Goal: Task Accomplishment & Management: Manage account settings

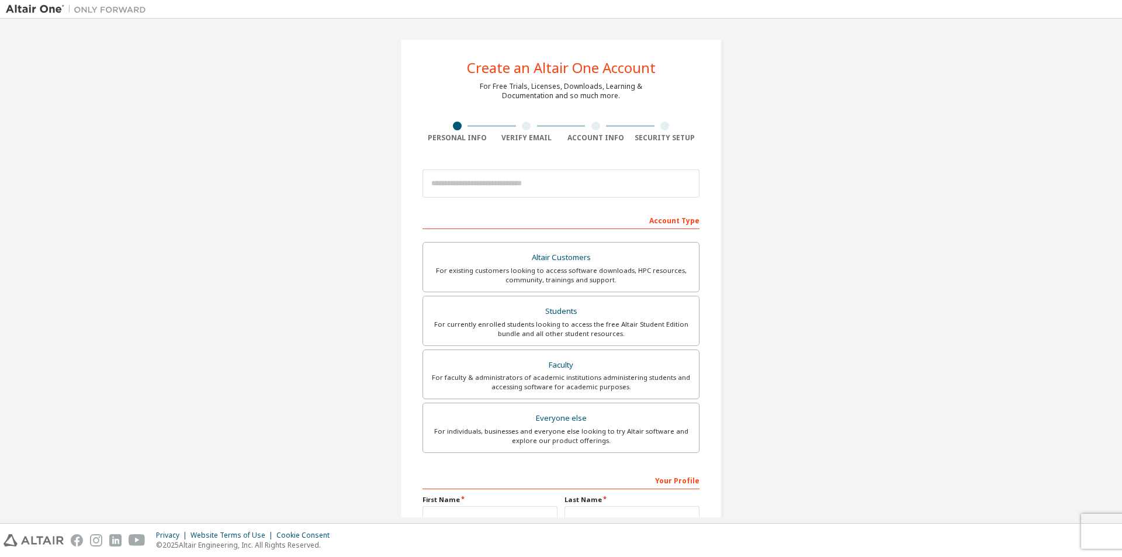
scroll to position [126, 0]
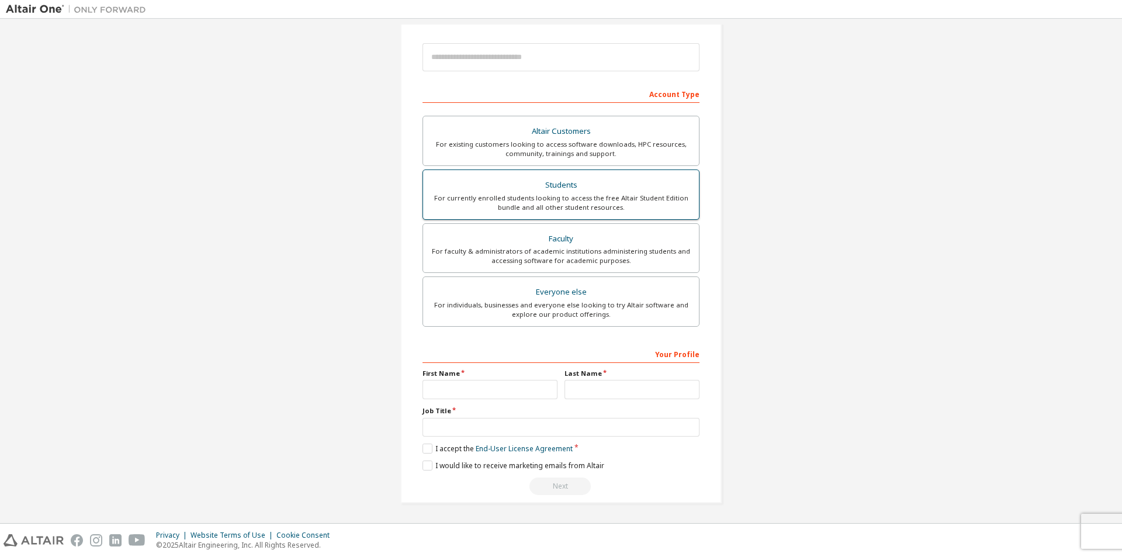
click at [571, 199] on div "For currently enrolled students looking to access the free Altair Student Editi…" at bounding box center [561, 202] width 262 height 19
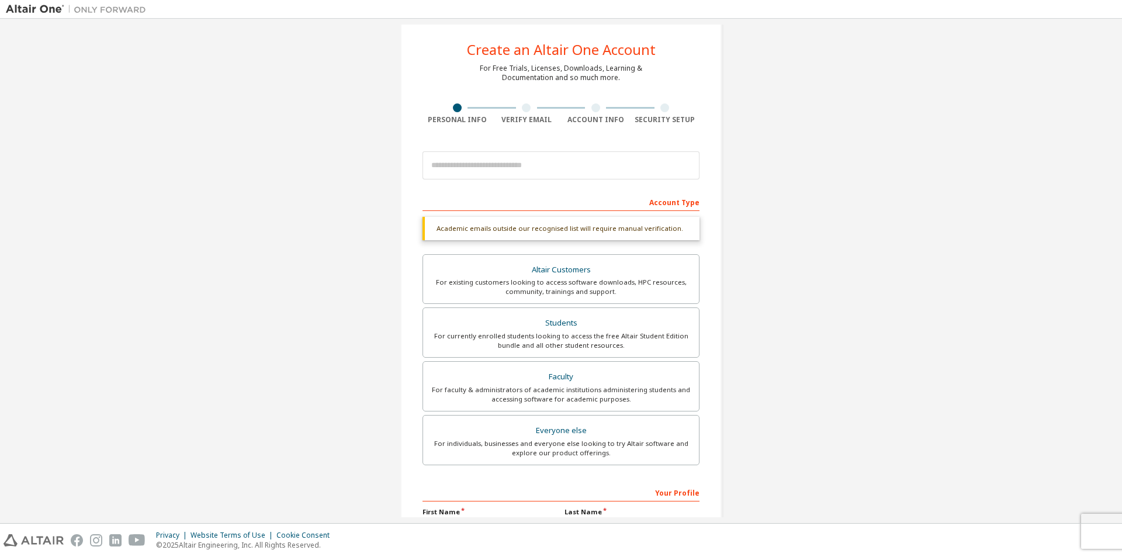
scroll to position [17, 0]
click at [526, 200] on div "Account Type" at bounding box center [560, 202] width 277 height 19
click at [525, 165] on input "email" at bounding box center [560, 167] width 277 height 28
type input "**********"
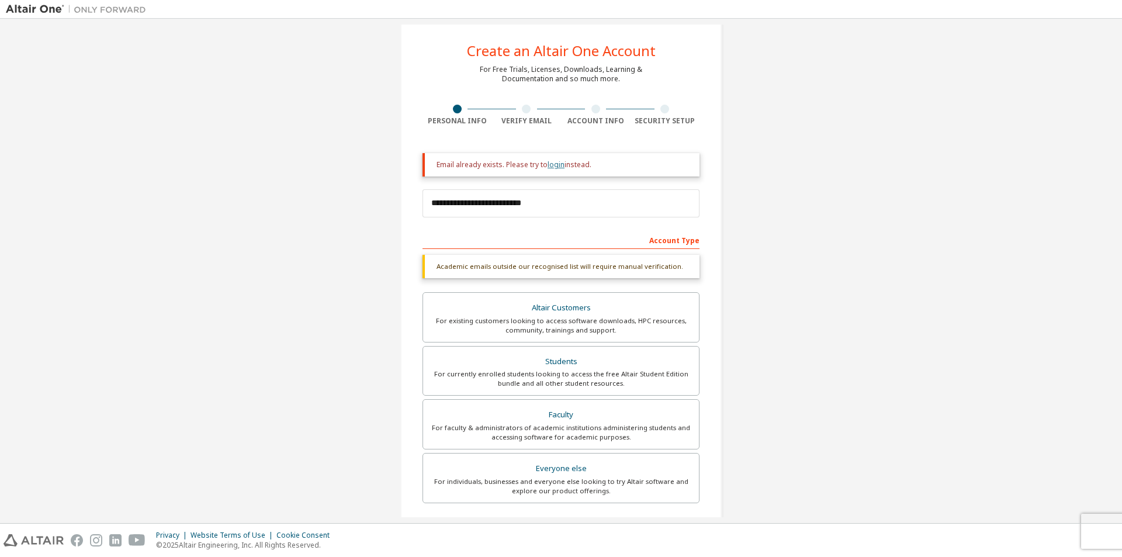
click at [557, 165] on link "login" at bounding box center [556, 165] width 17 height 10
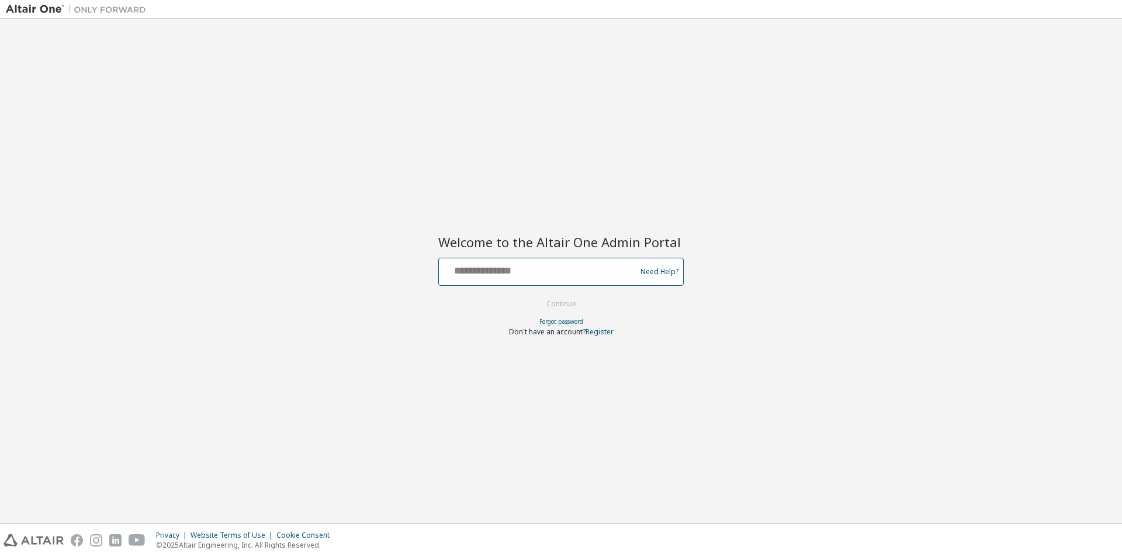
click at [527, 264] on input "text" at bounding box center [538, 269] width 191 height 17
type input "**********"
click at [565, 304] on button "Continue" at bounding box center [561, 304] width 54 height 18
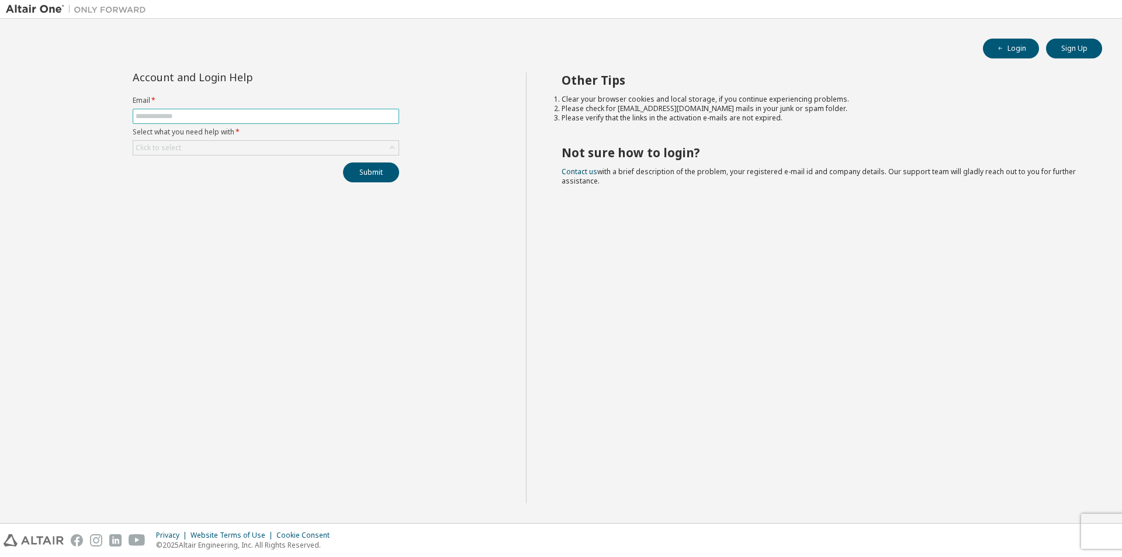
click at [264, 119] on input "text" at bounding box center [266, 116] width 261 height 9
type input "**********"
click at [247, 147] on div "Click to select" at bounding box center [265, 148] width 265 height 14
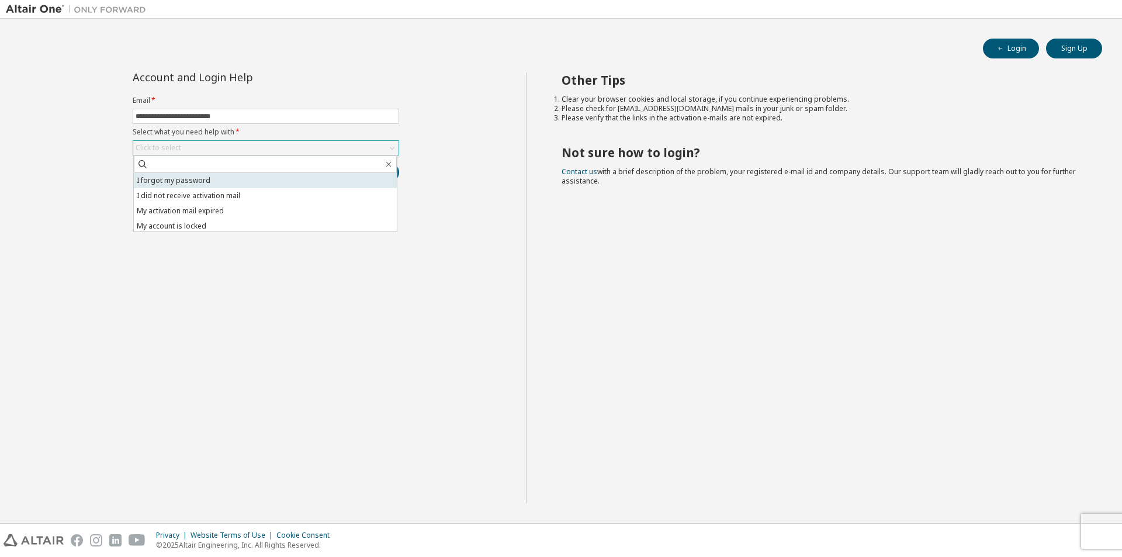
click at [236, 176] on li "I forgot my password" at bounding box center [265, 180] width 263 height 15
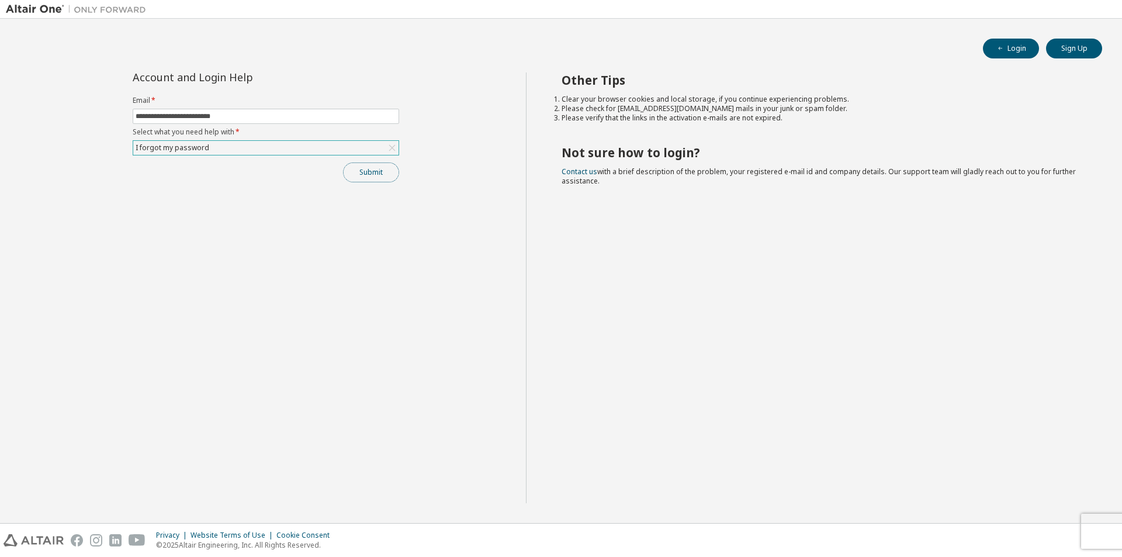
click at [382, 177] on button "Submit" at bounding box center [371, 172] width 56 height 20
click at [373, 175] on button "Submit" at bounding box center [371, 172] width 56 height 20
click at [1023, 45] on button "Login" at bounding box center [1011, 49] width 56 height 20
